Goal: Information Seeking & Learning: Learn about a topic

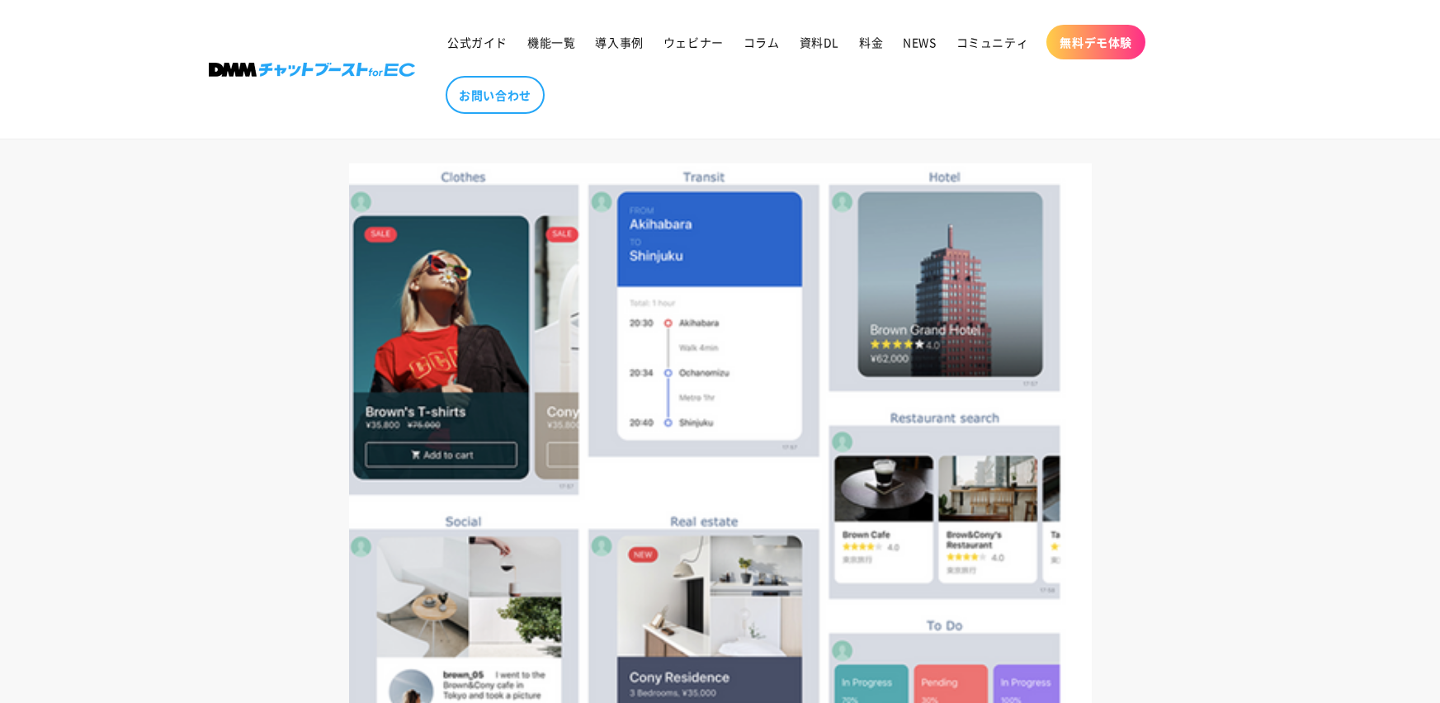
scroll to position [2637, 0]
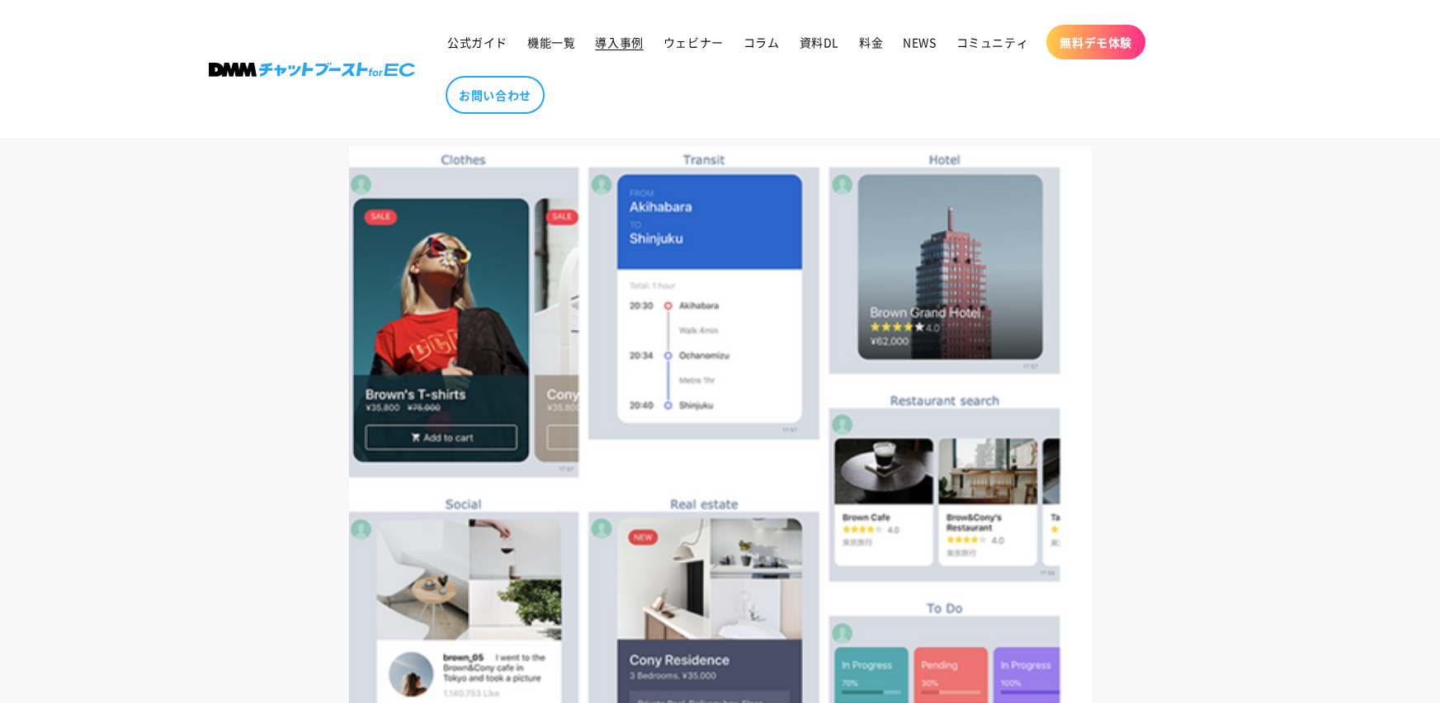
click at [614, 43] on span "導入事例" at bounding box center [619, 42] width 48 height 15
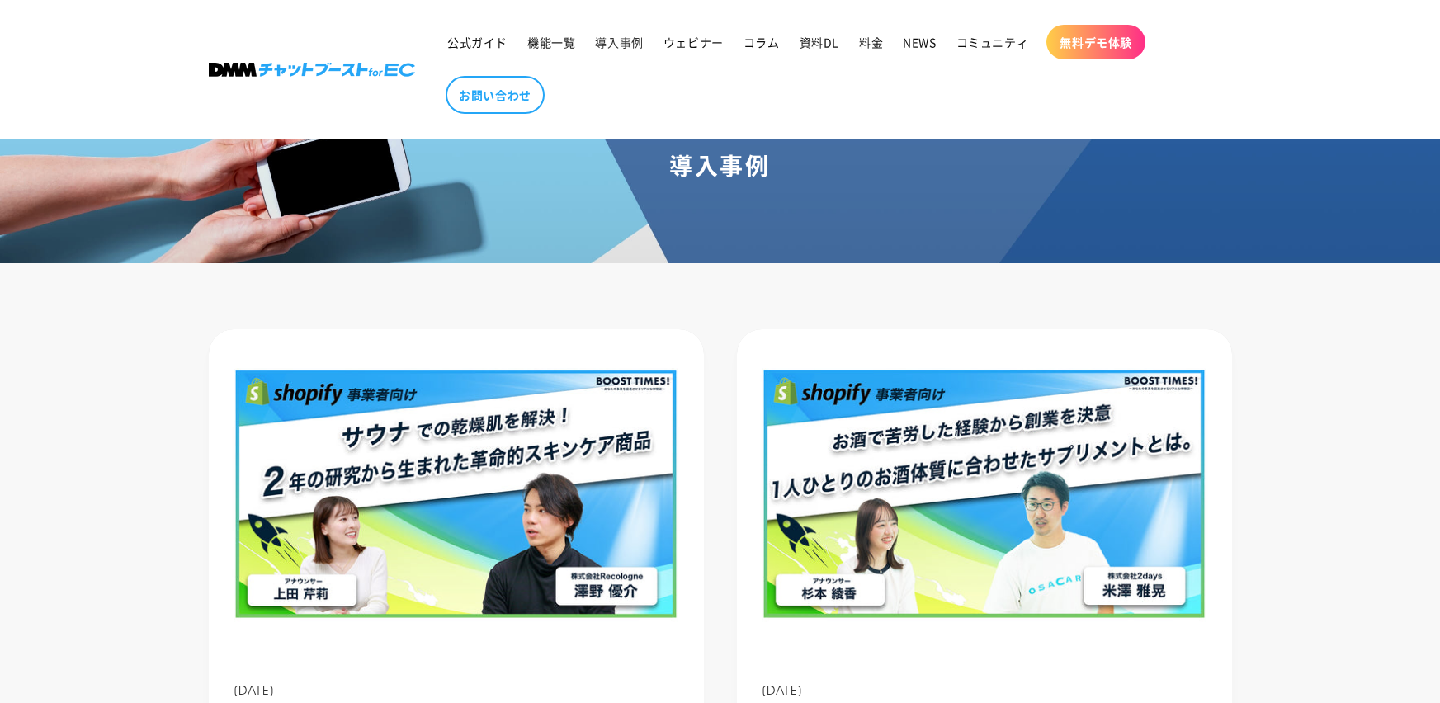
scroll to position [92, 0]
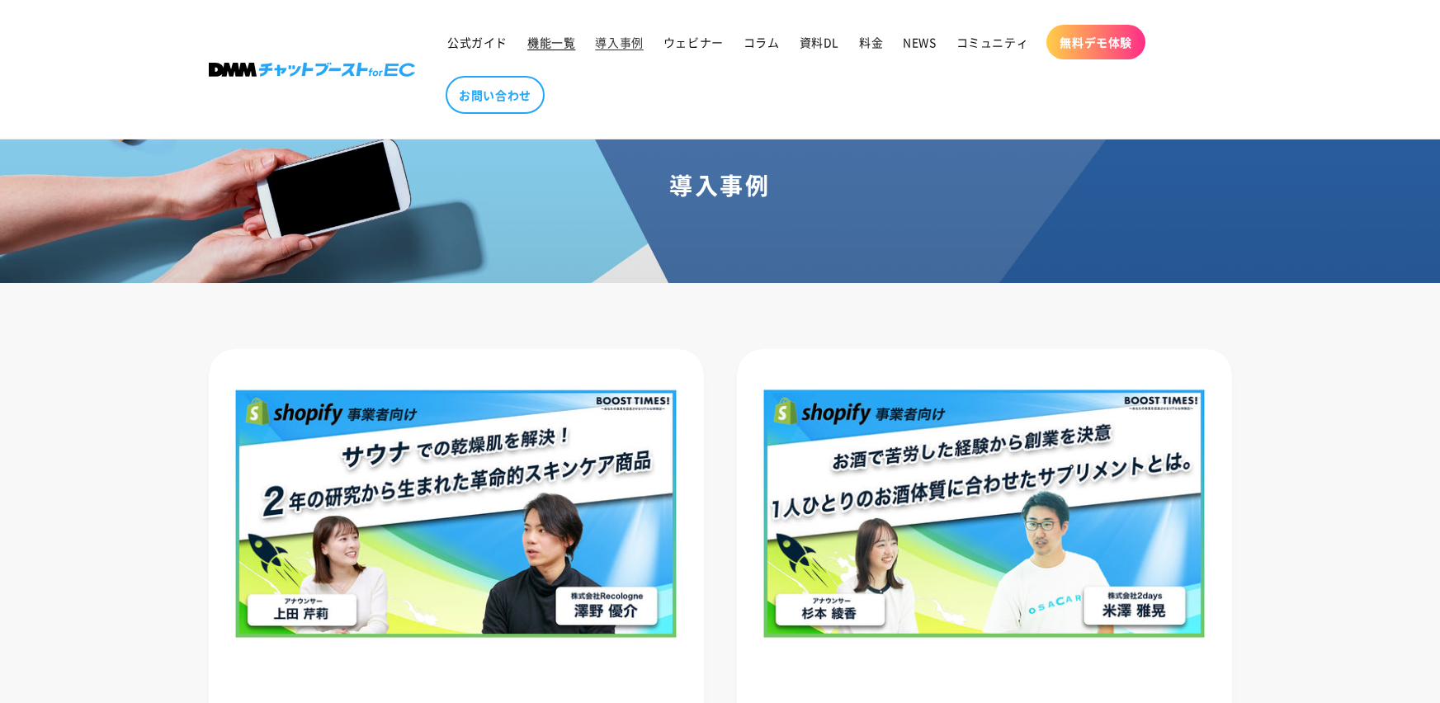
click at [554, 40] on span "機能一覧" at bounding box center [551, 42] width 48 height 15
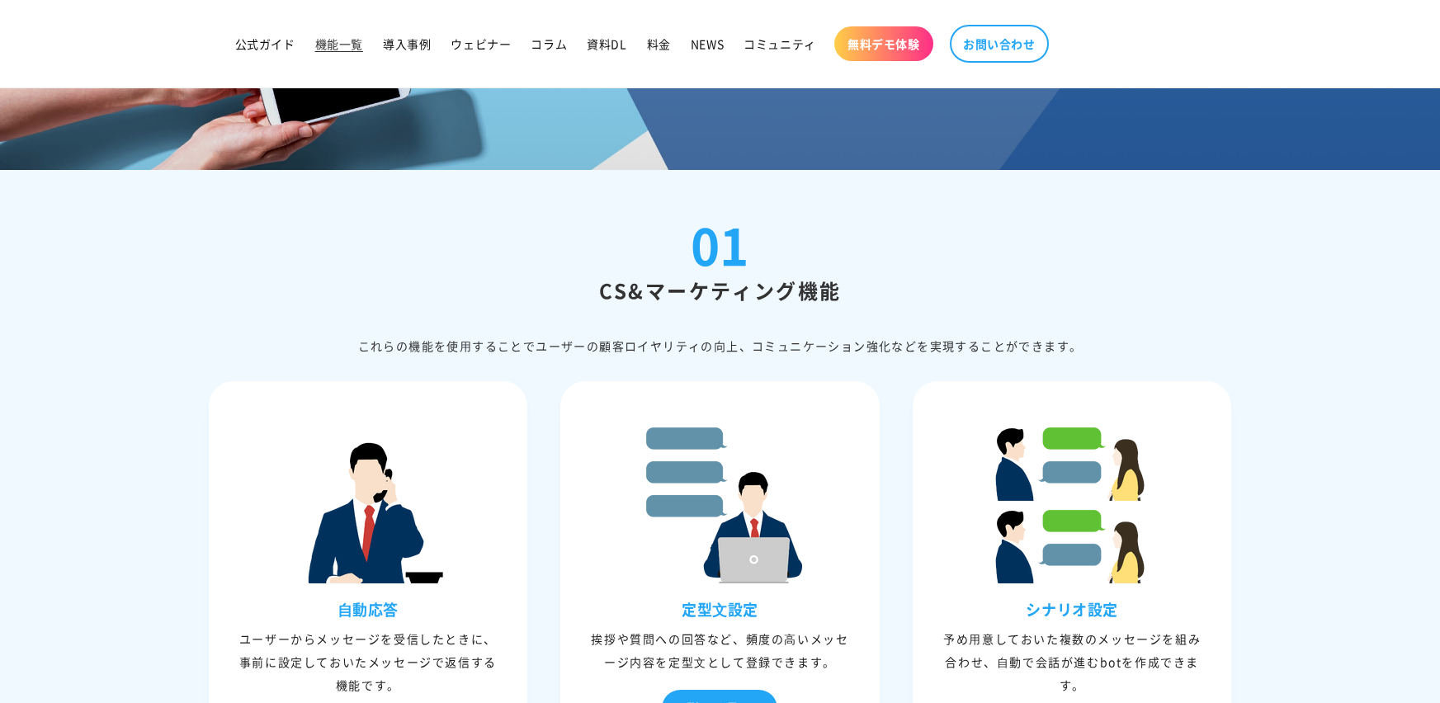
scroll to position [150, 0]
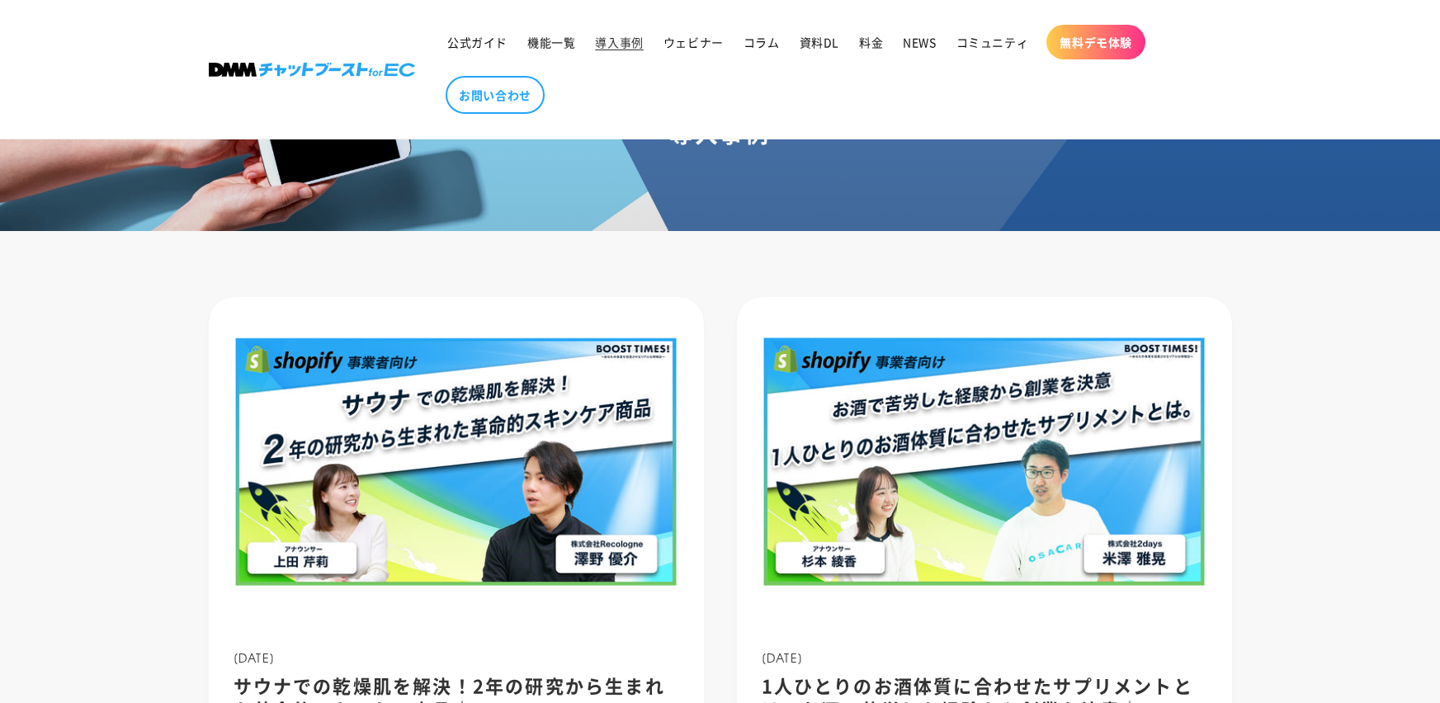
scroll to position [92, 0]
